Goal: Task Accomplishment & Management: Complete application form

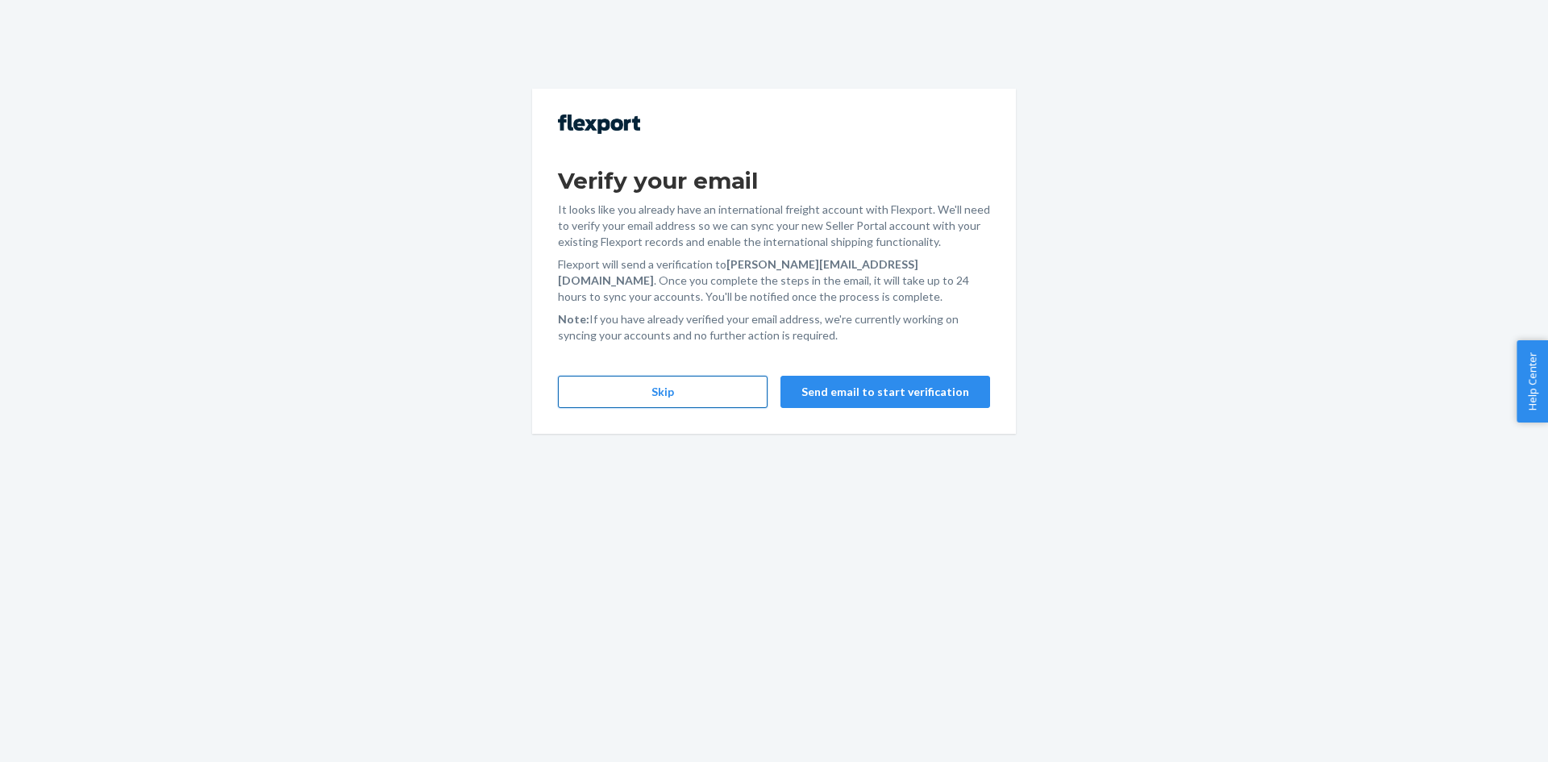
click at [721, 395] on button "Skip" at bounding box center [663, 392] width 210 height 32
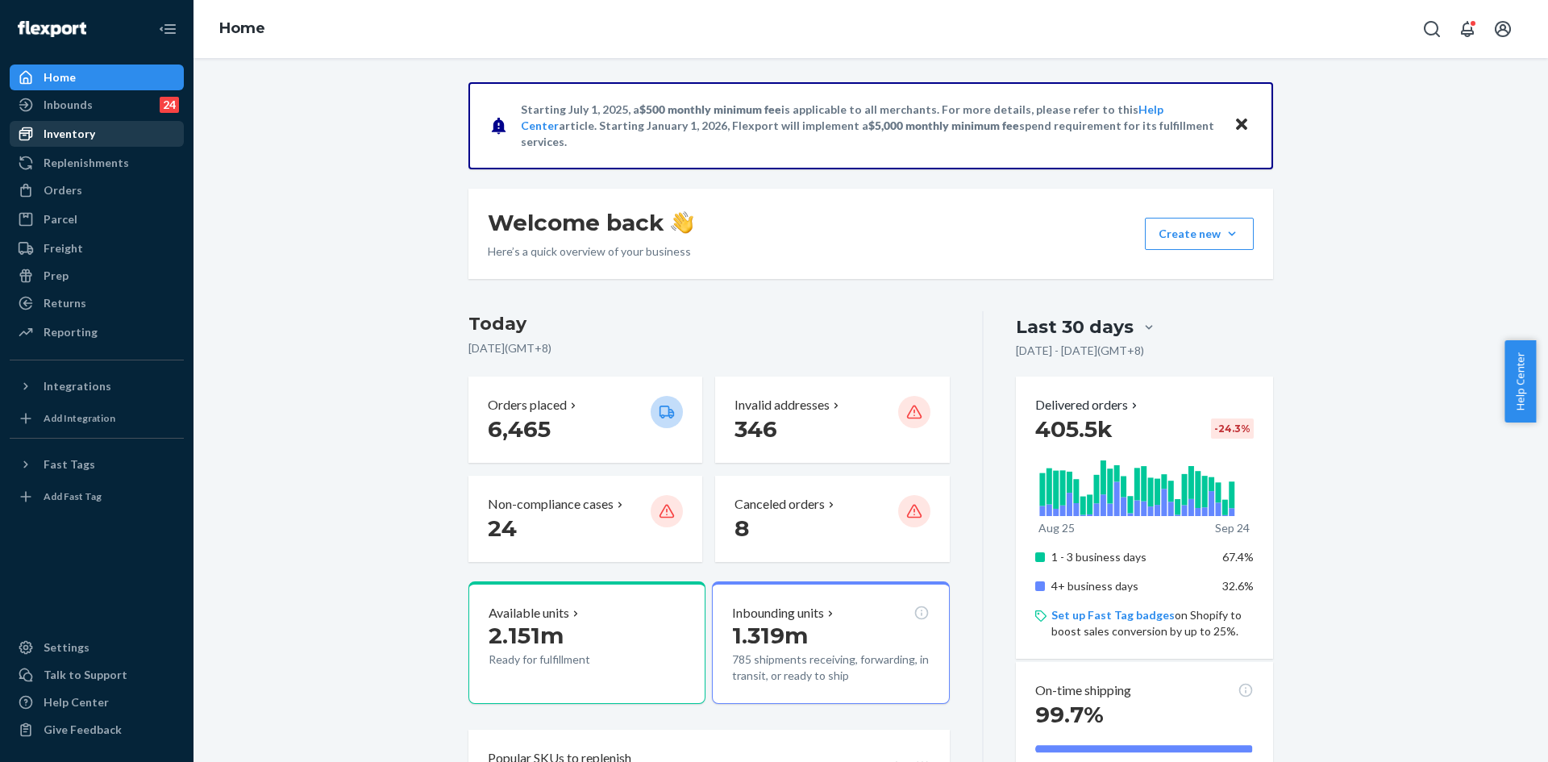
drag, startPoint x: 85, startPoint y: 183, endPoint x: 183, endPoint y: 130, distance: 111.2
click at [85, 183] on div "Orders" at bounding box center [96, 190] width 171 height 23
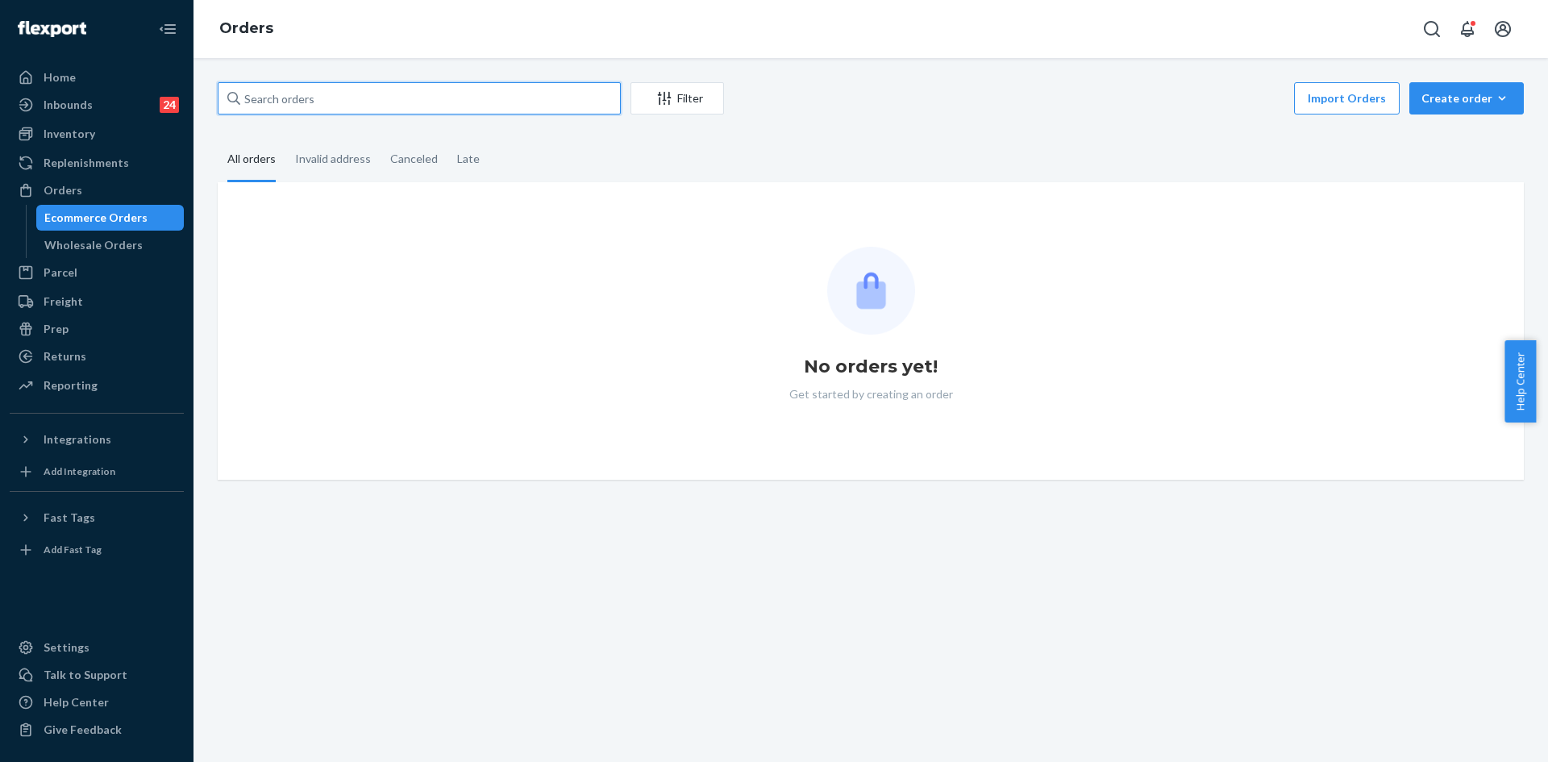
click at [304, 95] on input "text" at bounding box center [419, 98] width 403 height 32
paste input "254983790"
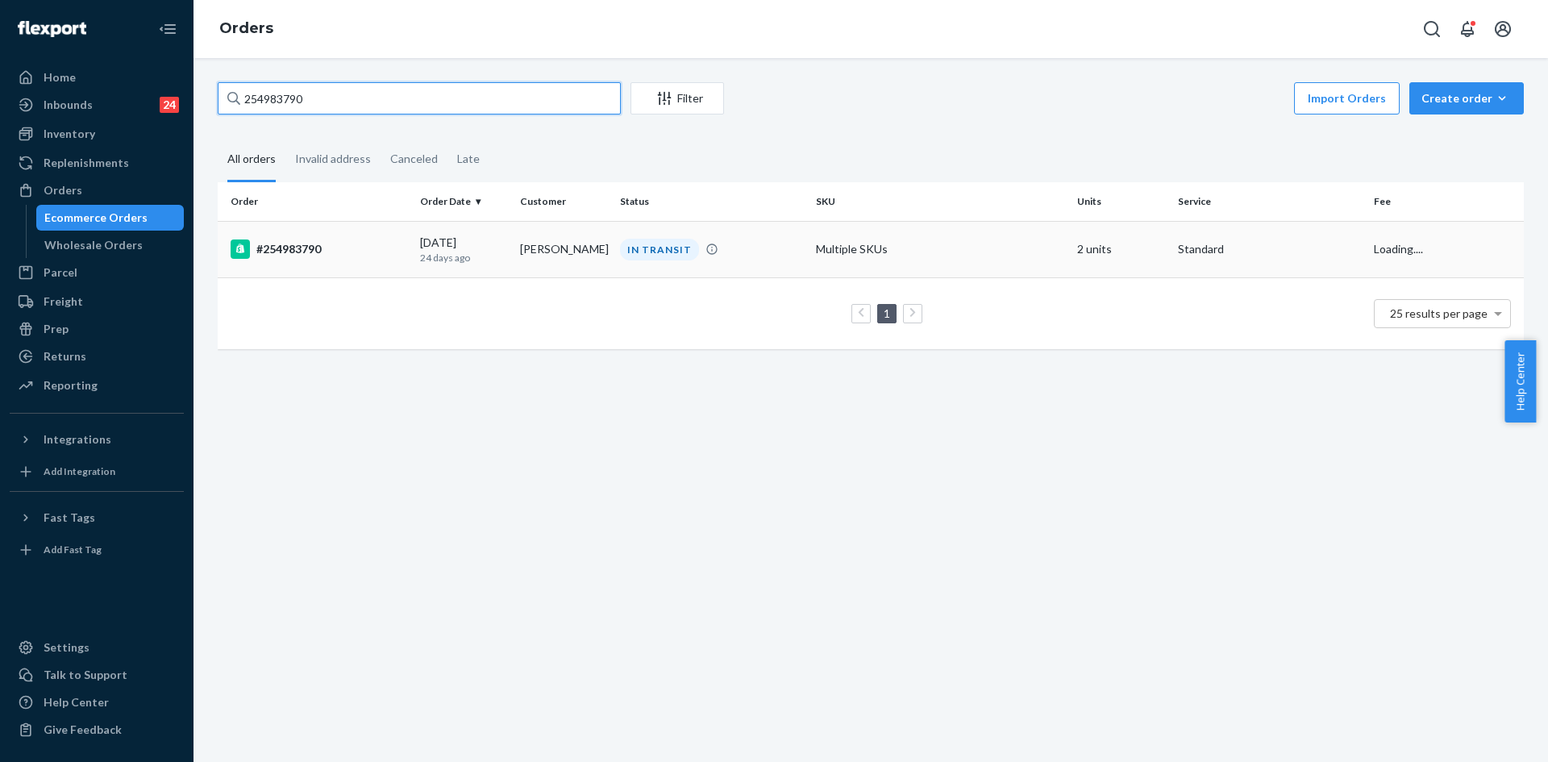
type input "254983790"
click at [734, 261] on td "IN TRANSIT" at bounding box center [712, 249] width 196 height 56
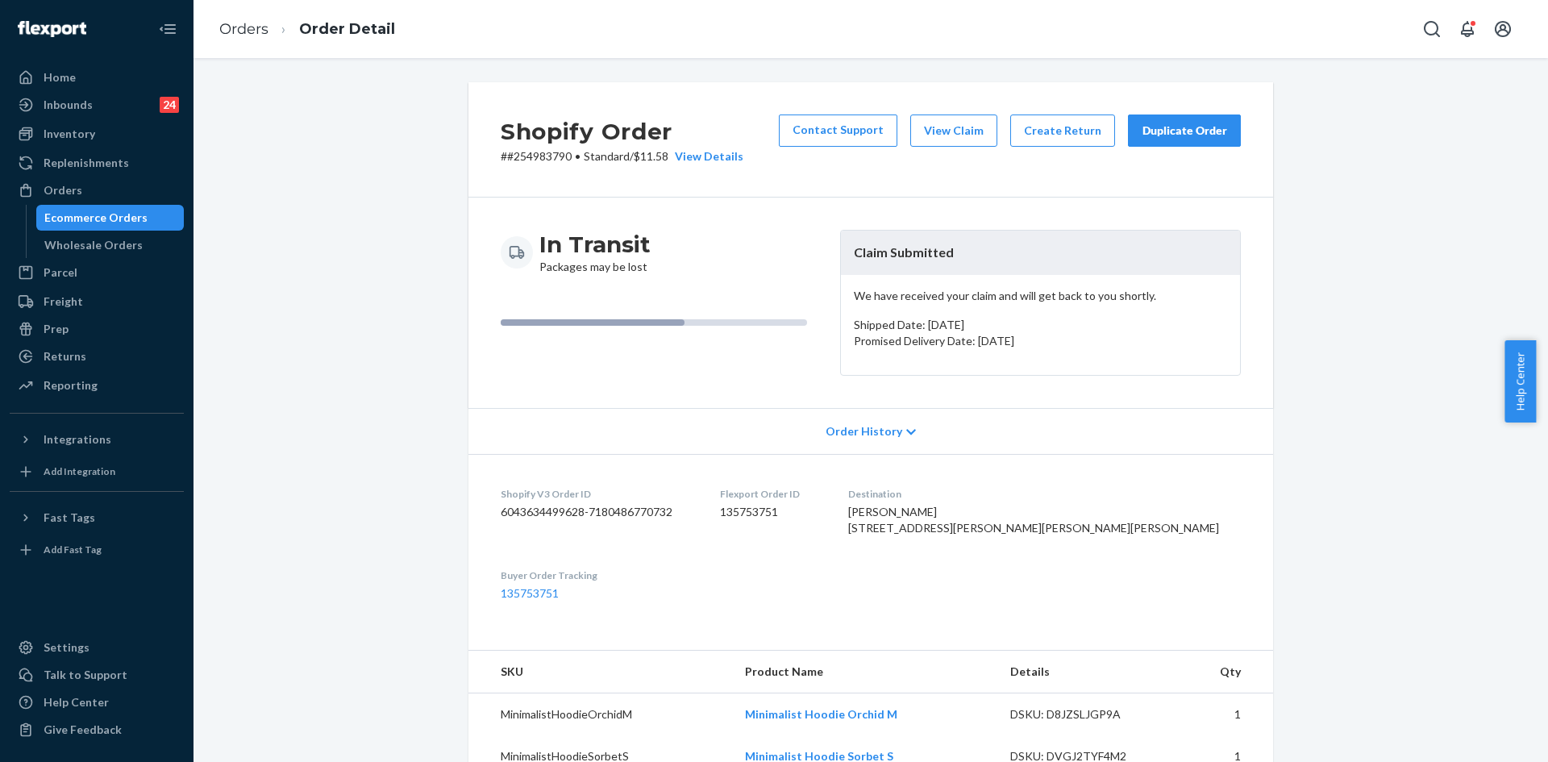
click at [1190, 139] on button "Duplicate Order" at bounding box center [1184, 131] width 113 height 32
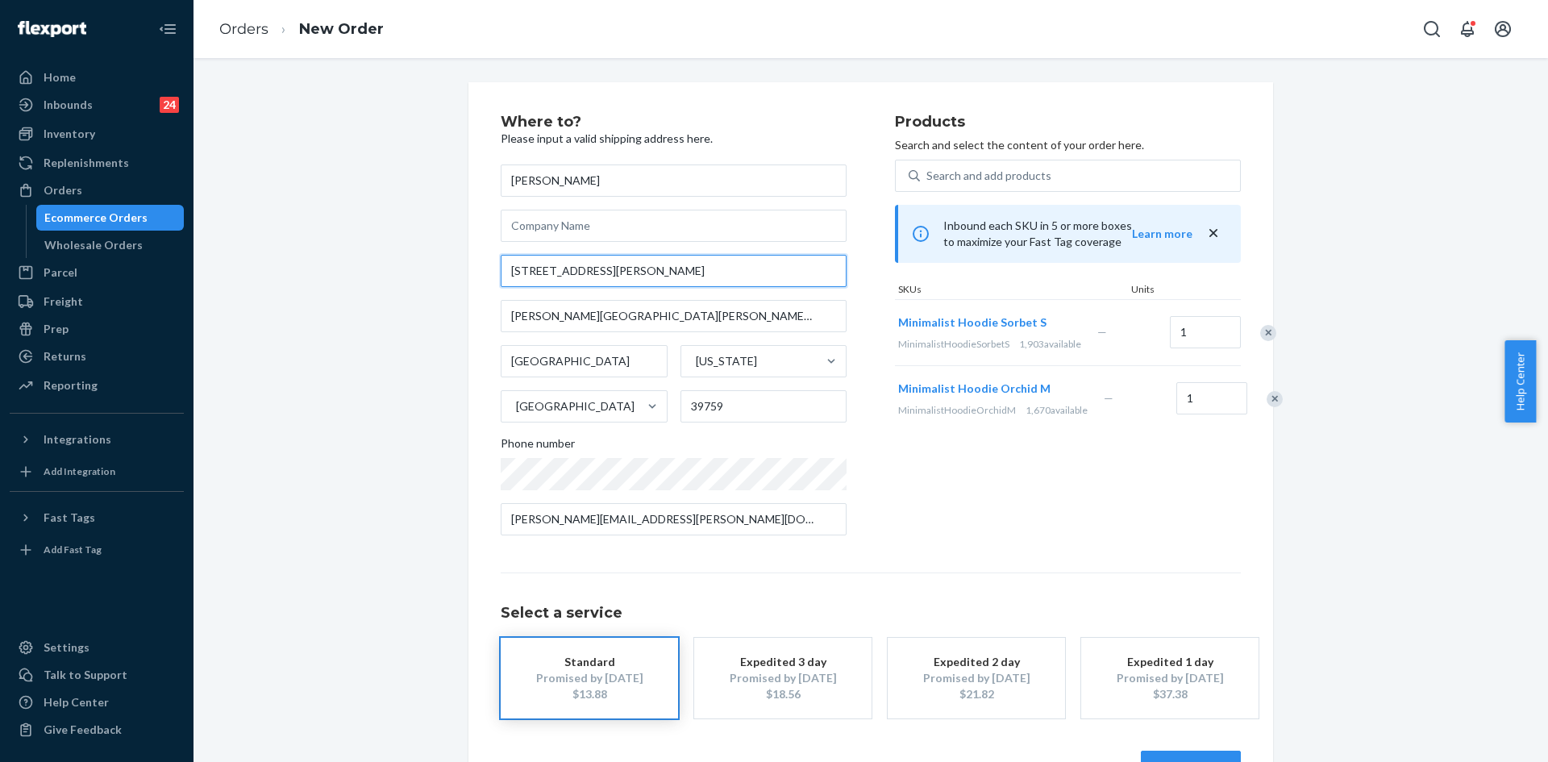
drag, startPoint x: 631, startPoint y: 269, endPoint x: 486, endPoint y: 264, distance: 145.3
click at [486, 264] on div "Where to? Please input a valid shipping address here. Krista Silletti 220 Baile…" at bounding box center [871, 448] width 805 height 733
paste input "414 Lee Blvd #2908 Mississippi State, MS 39762"
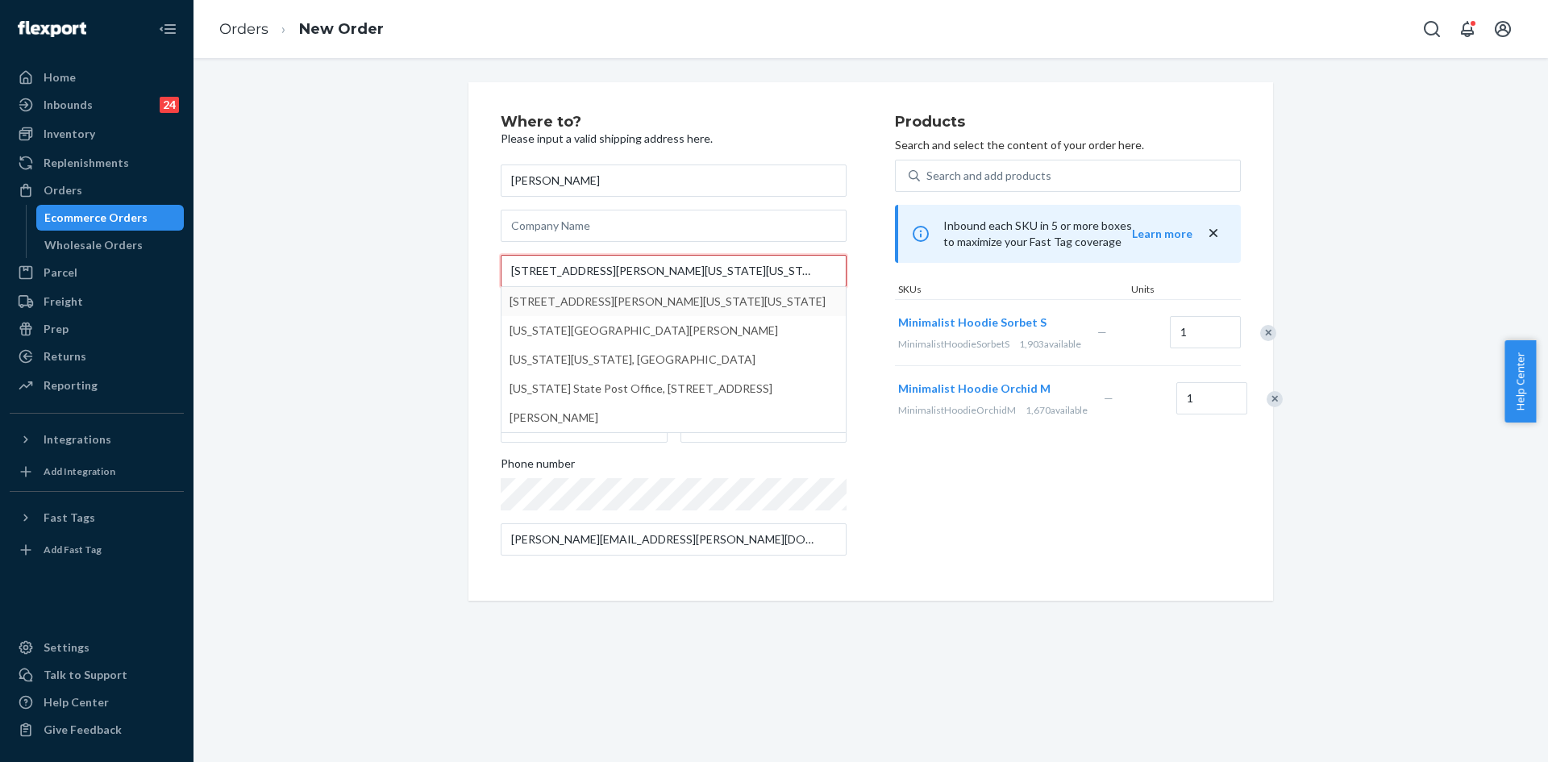
type input "414 Lee Blvd #2908 Mississippi State, MS 39762"
type input "2908"
type input "Mississippi State"
type input "39762"
type input "414 Lee Blvd"
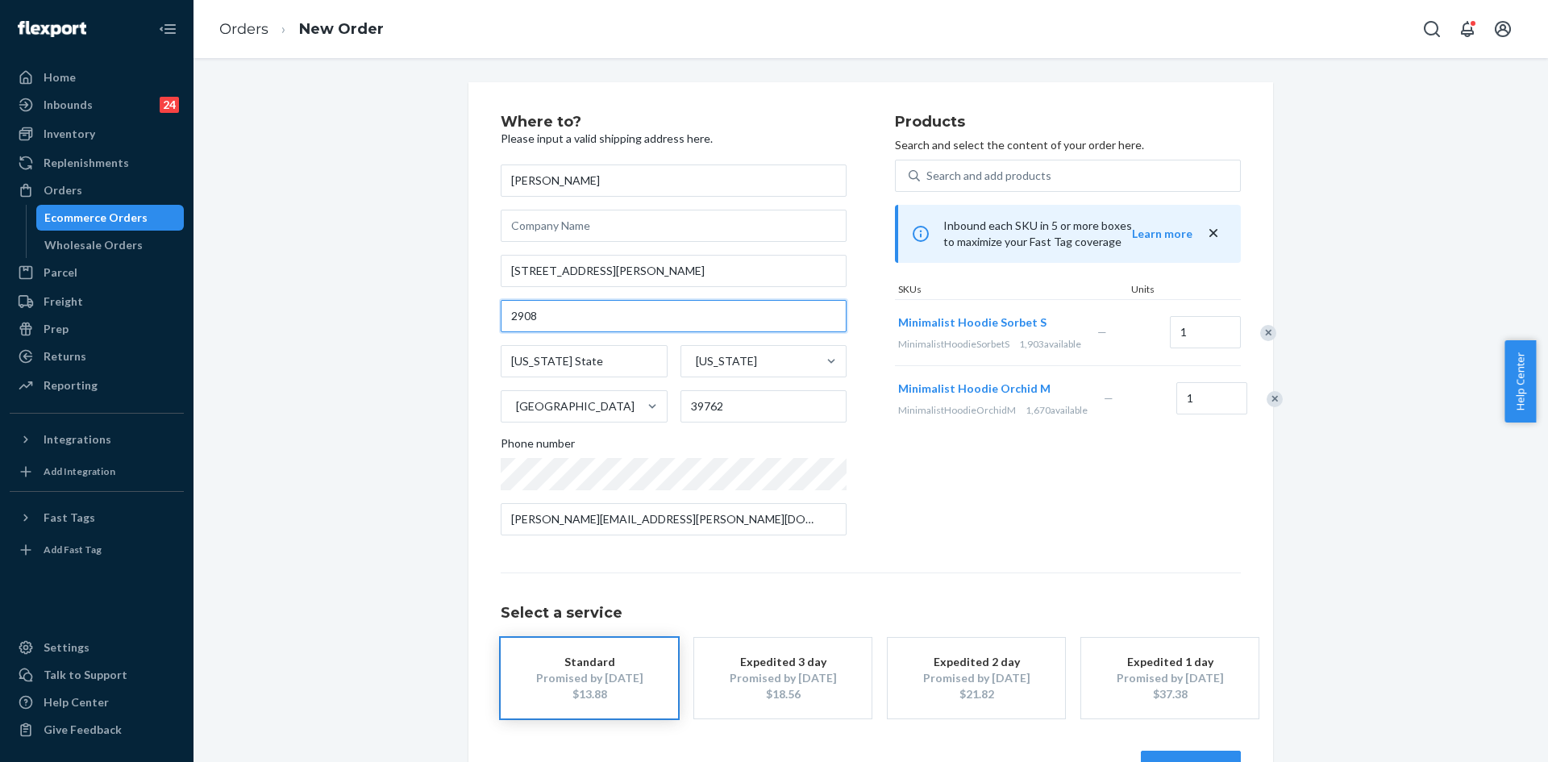
click at [508, 316] on input "2908" at bounding box center [674, 316] width 346 height 32
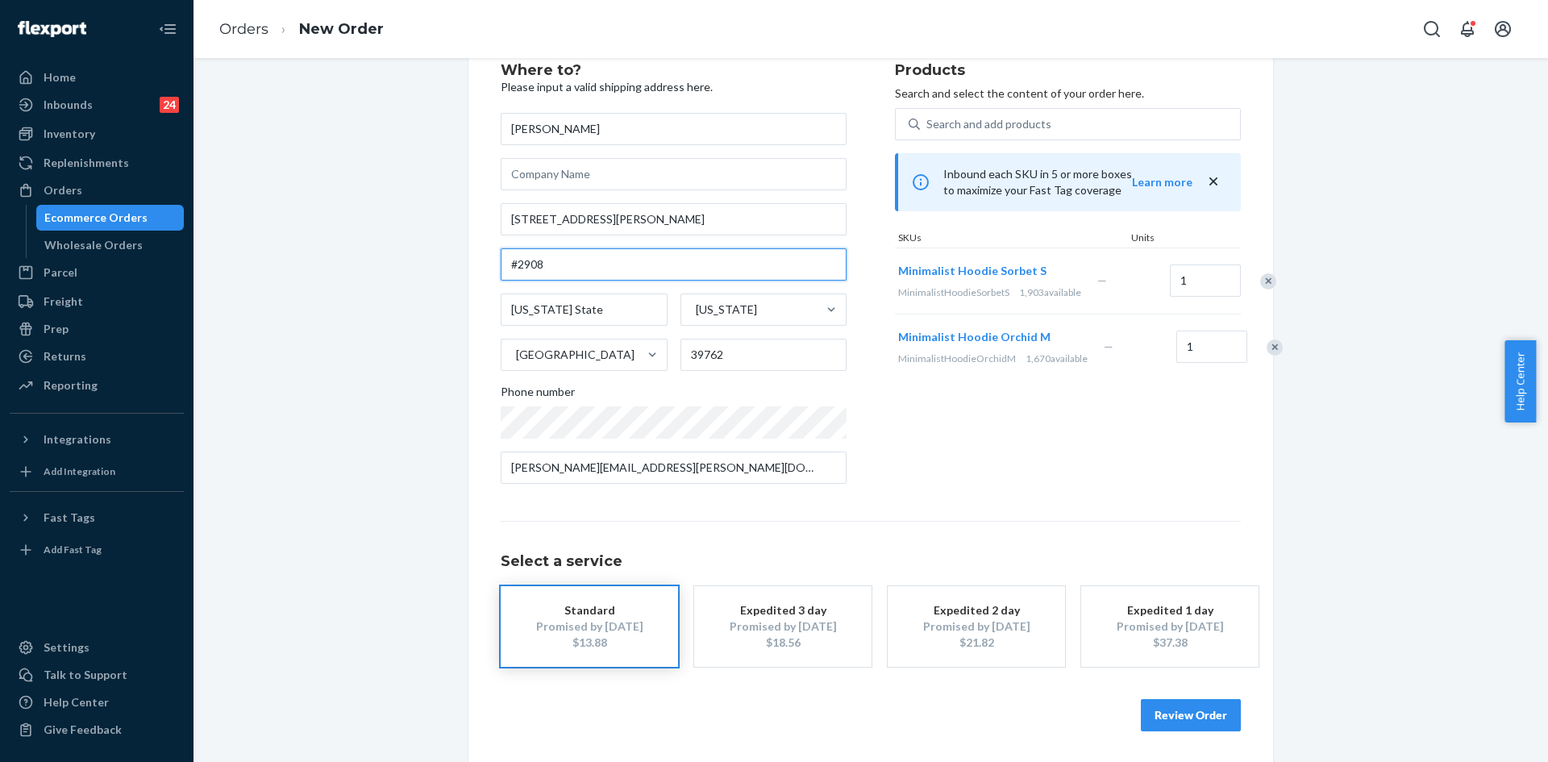
scroll to position [53, 0]
type input "#2908"
click at [1168, 715] on button "Review Order" at bounding box center [1191, 714] width 100 height 32
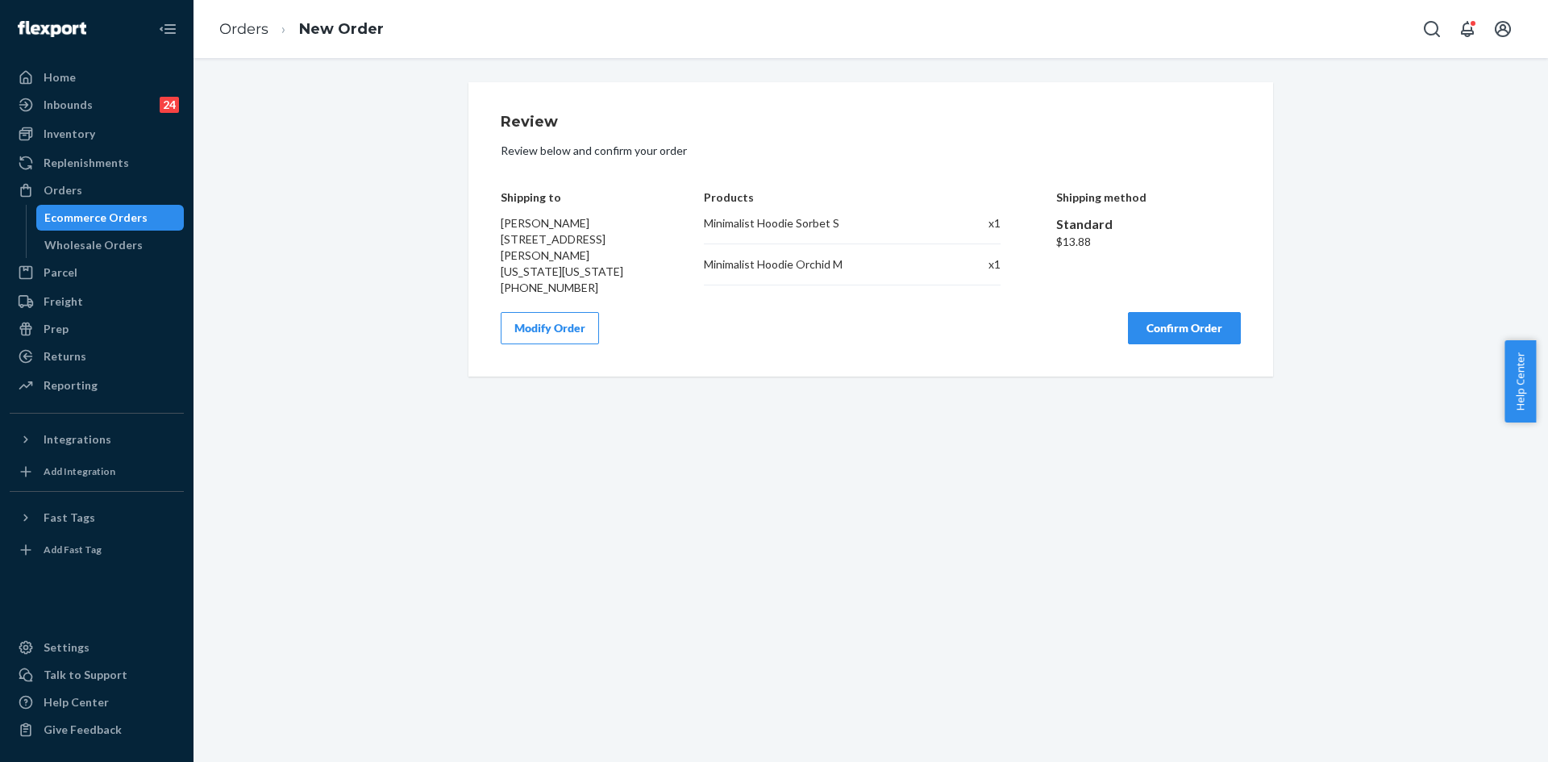
scroll to position [0, 0]
click at [1185, 332] on button "Confirm Order" at bounding box center [1184, 328] width 113 height 32
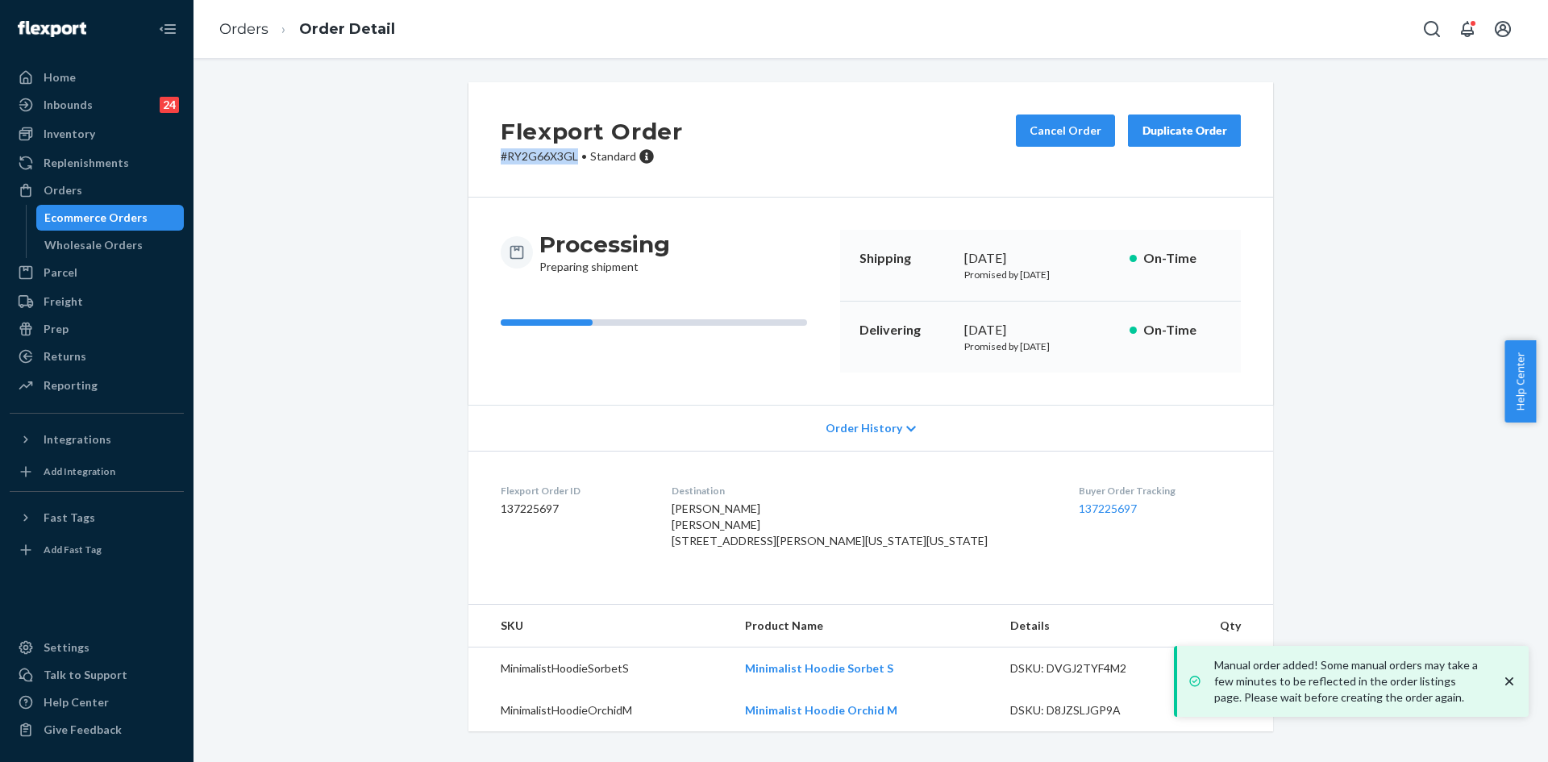
drag, startPoint x: 574, startPoint y: 153, endPoint x: 486, endPoint y: 154, distance: 88.7
click at [486, 154] on div "Flexport Order # RY2G66X3GL • Standard Cancel Order Duplicate Order" at bounding box center [871, 139] width 805 height 115
copy p "# RY2G66X3GL"
